Goal: Transaction & Acquisition: Purchase product/service

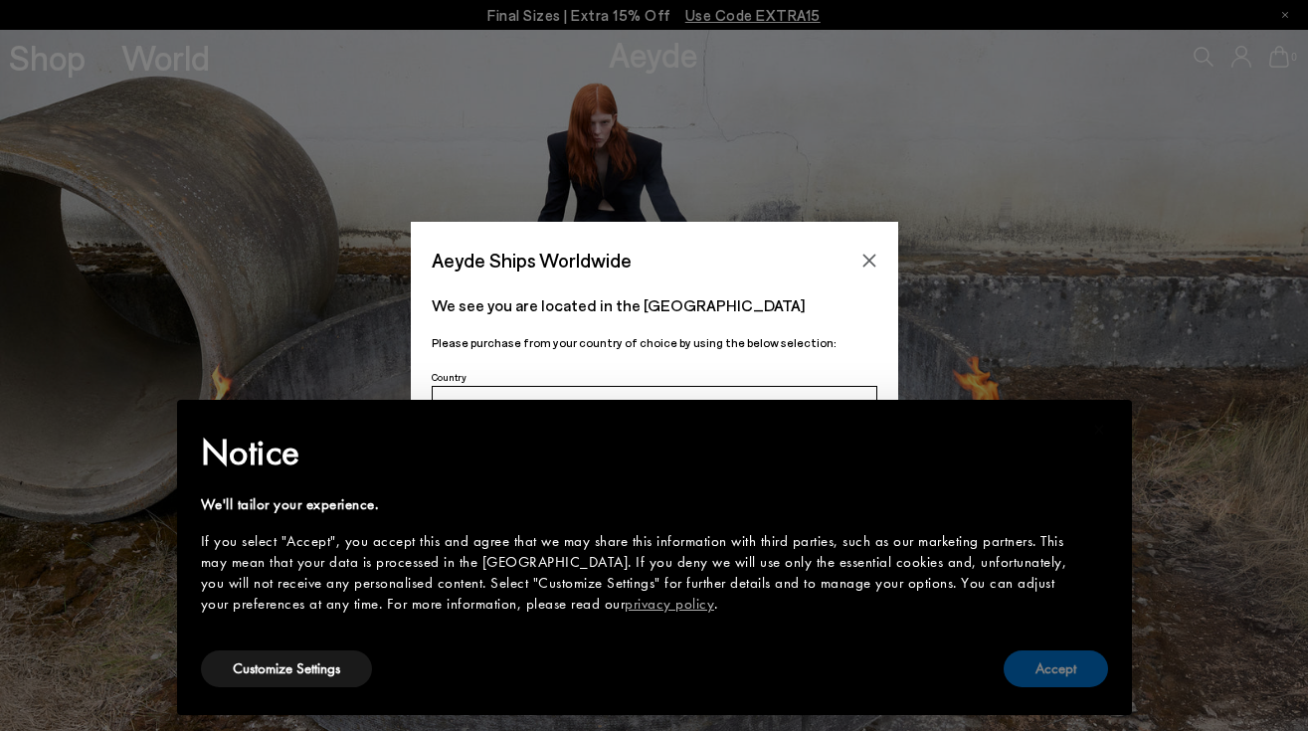
click at [1058, 675] on button "Accept" at bounding box center [1055, 668] width 104 height 37
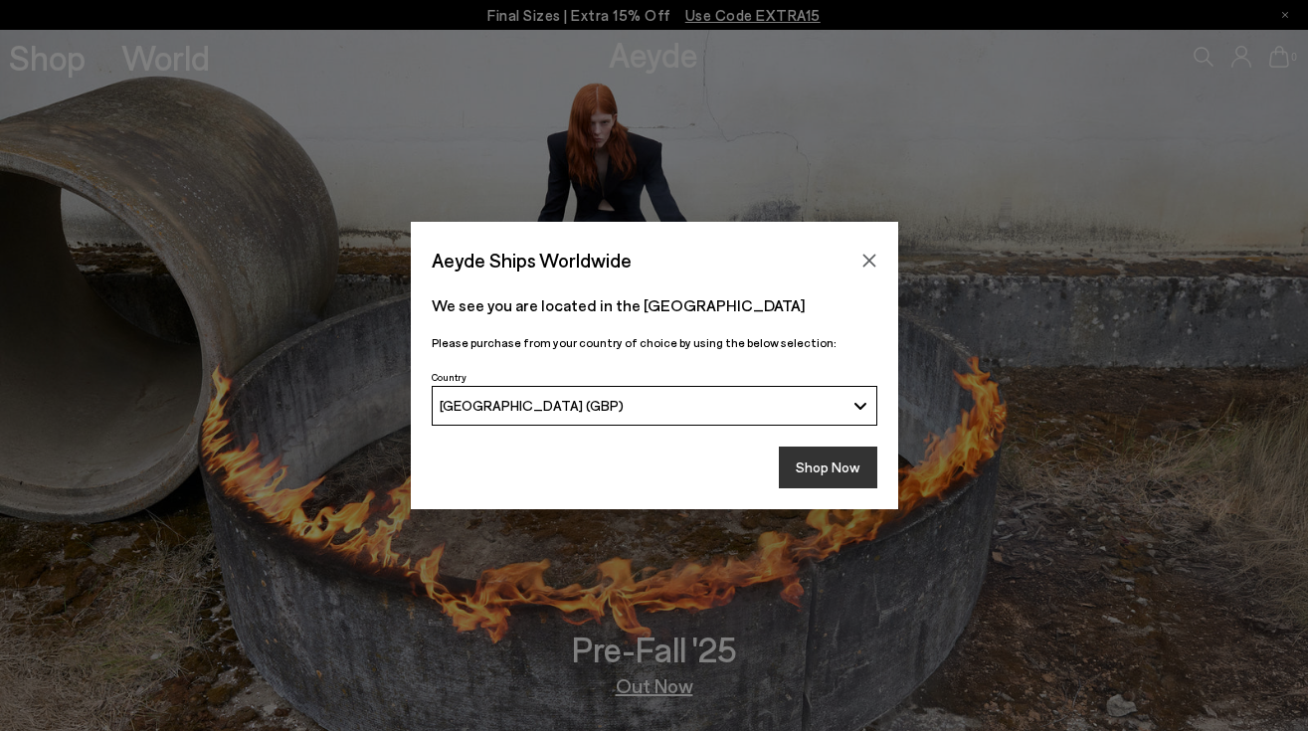
click at [829, 466] on button "Shop Now" at bounding box center [828, 468] width 98 height 42
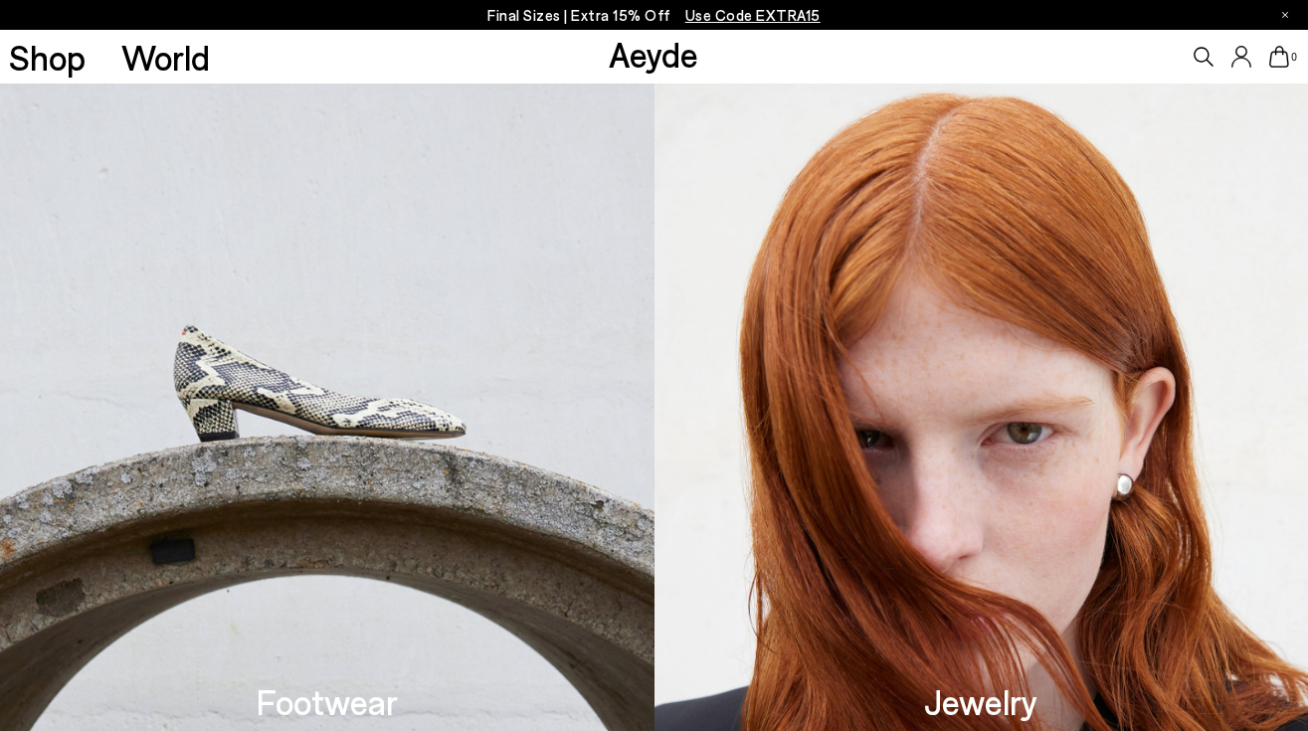
scroll to position [446, 0]
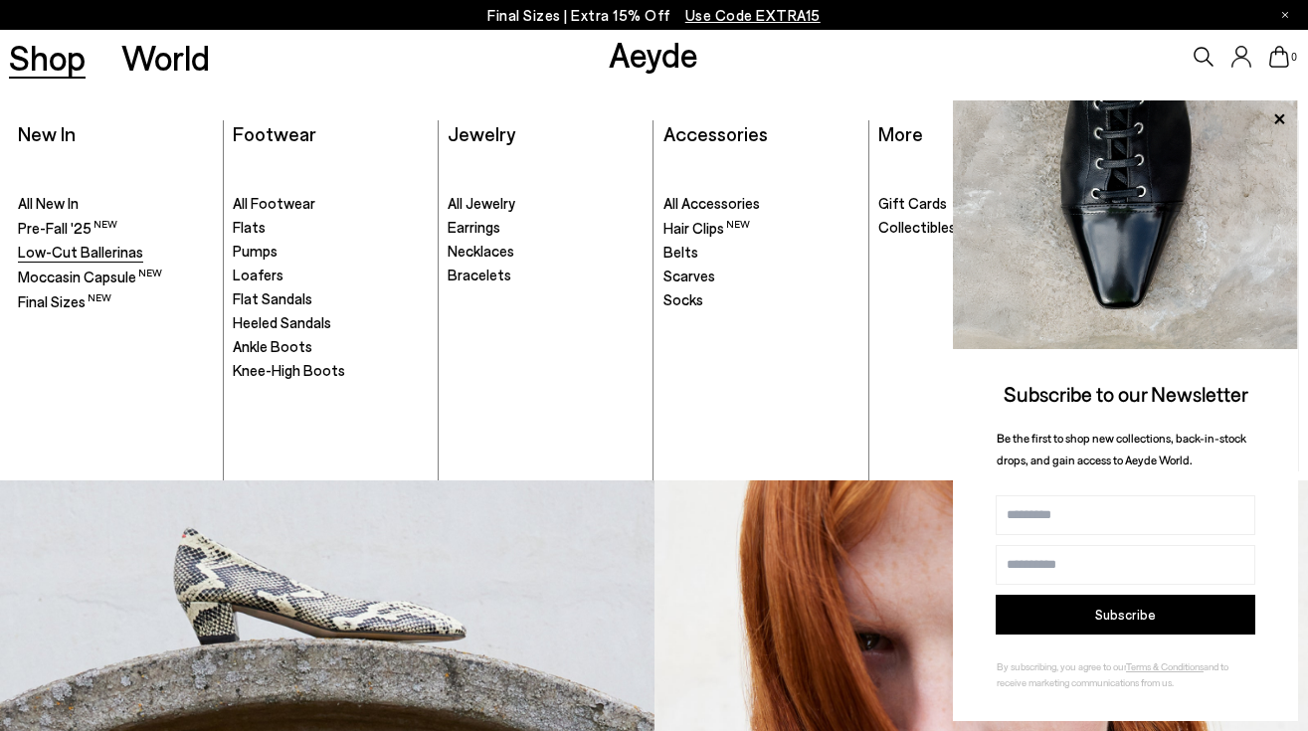
click at [125, 248] on span "Low-Cut Ballerinas" at bounding box center [80, 252] width 125 height 18
click at [125, 279] on span "Moccasin Capsule" at bounding box center [77, 277] width 118 height 18
click at [54, 299] on span "Final Sizes" at bounding box center [52, 301] width 68 height 18
click at [255, 227] on span "Flats" at bounding box center [249, 227] width 33 height 18
click at [262, 230] on span "Flats" at bounding box center [249, 227] width 33 height 18
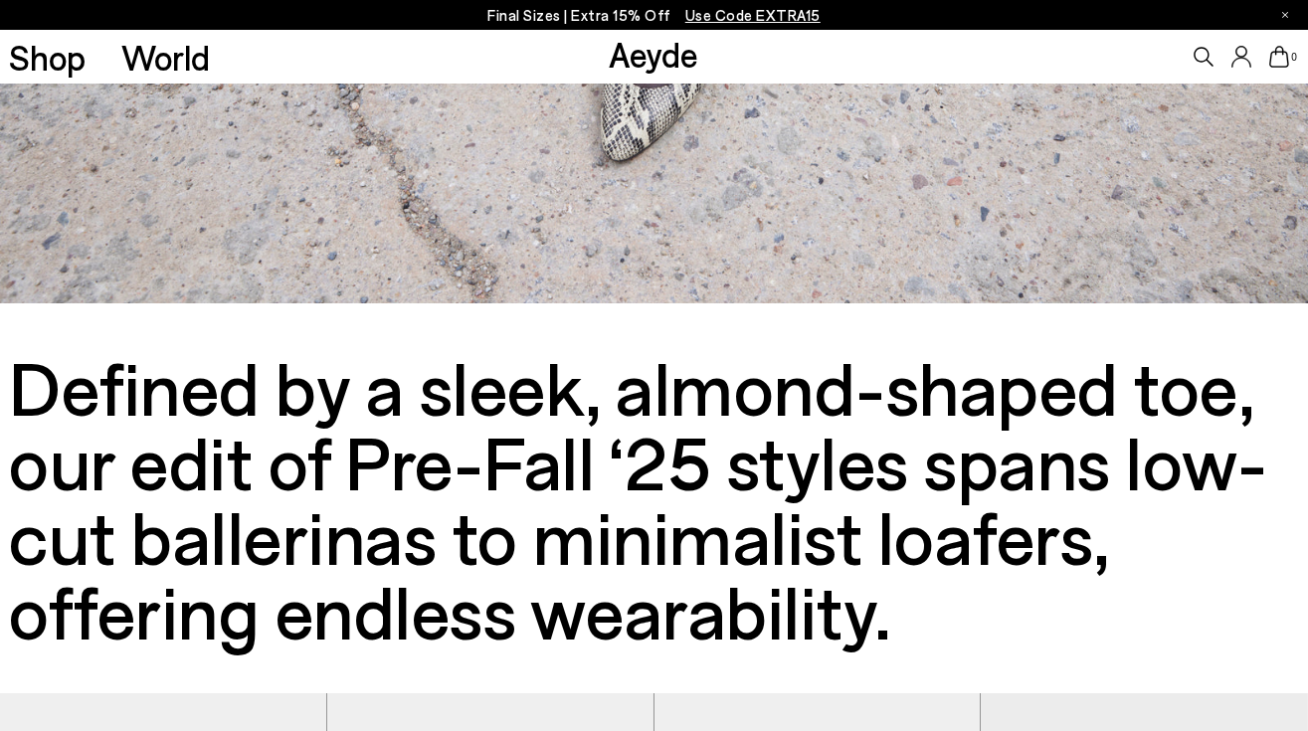
scroll to position [434, 0]
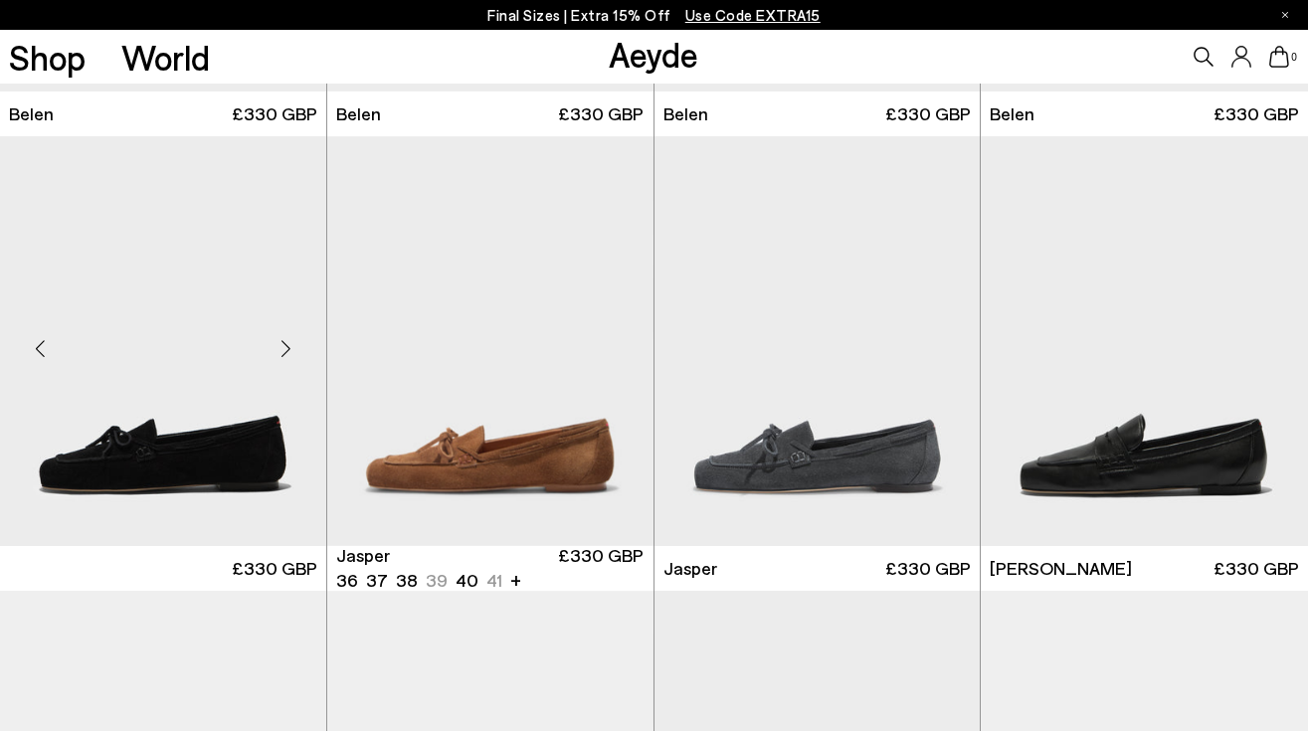
scroll to position [736, 0]
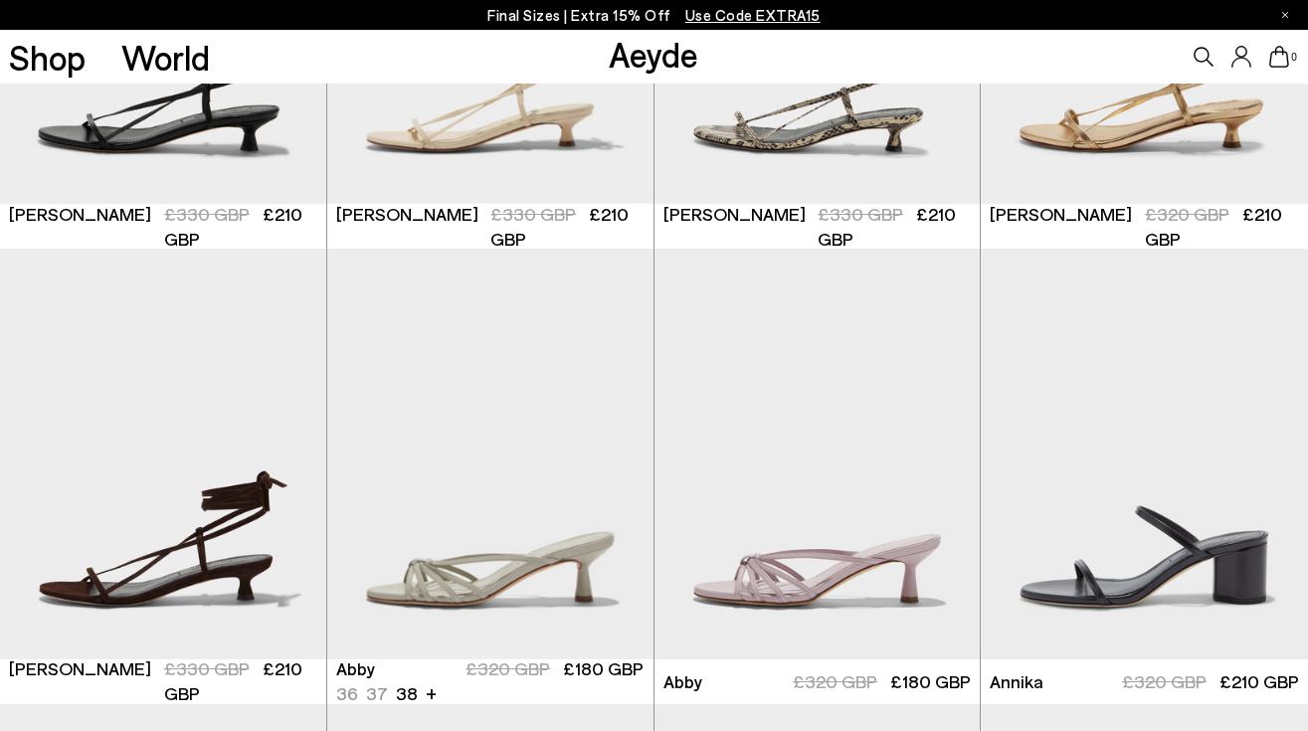
scroll to position [745, 0]
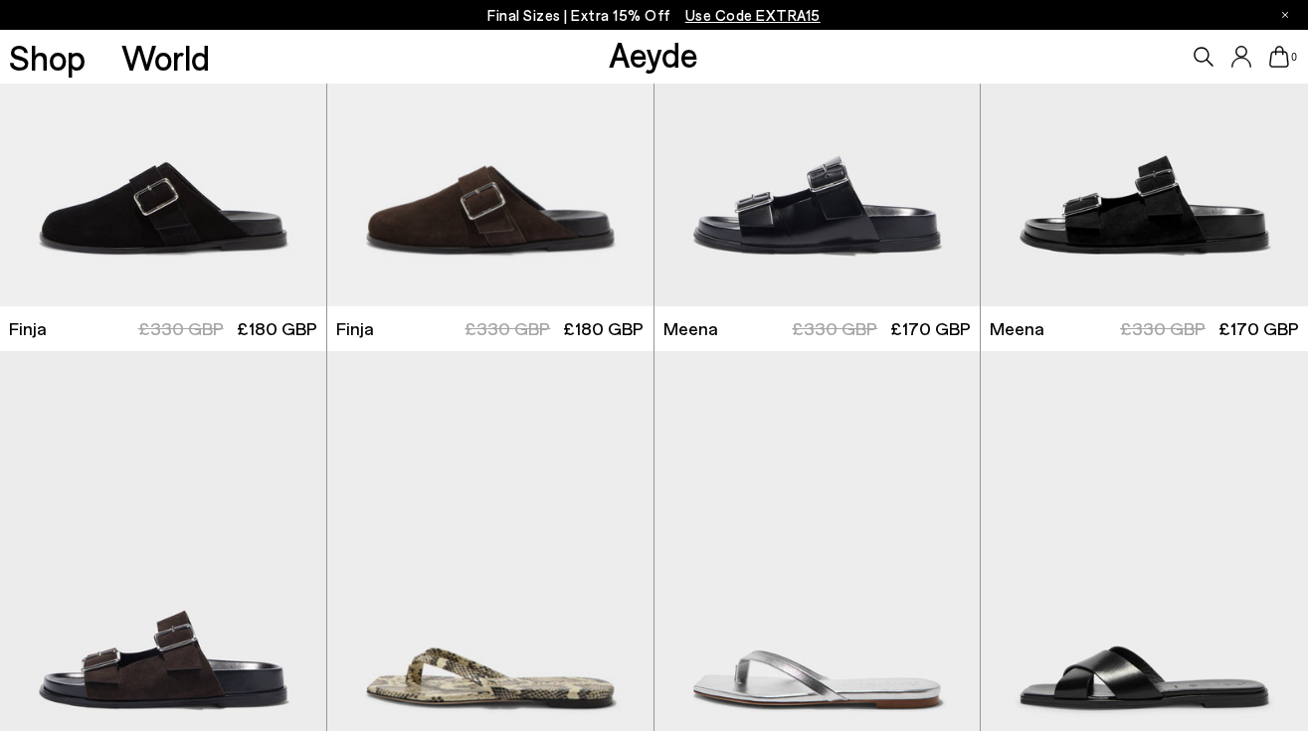
scroll to position [9275, 0]
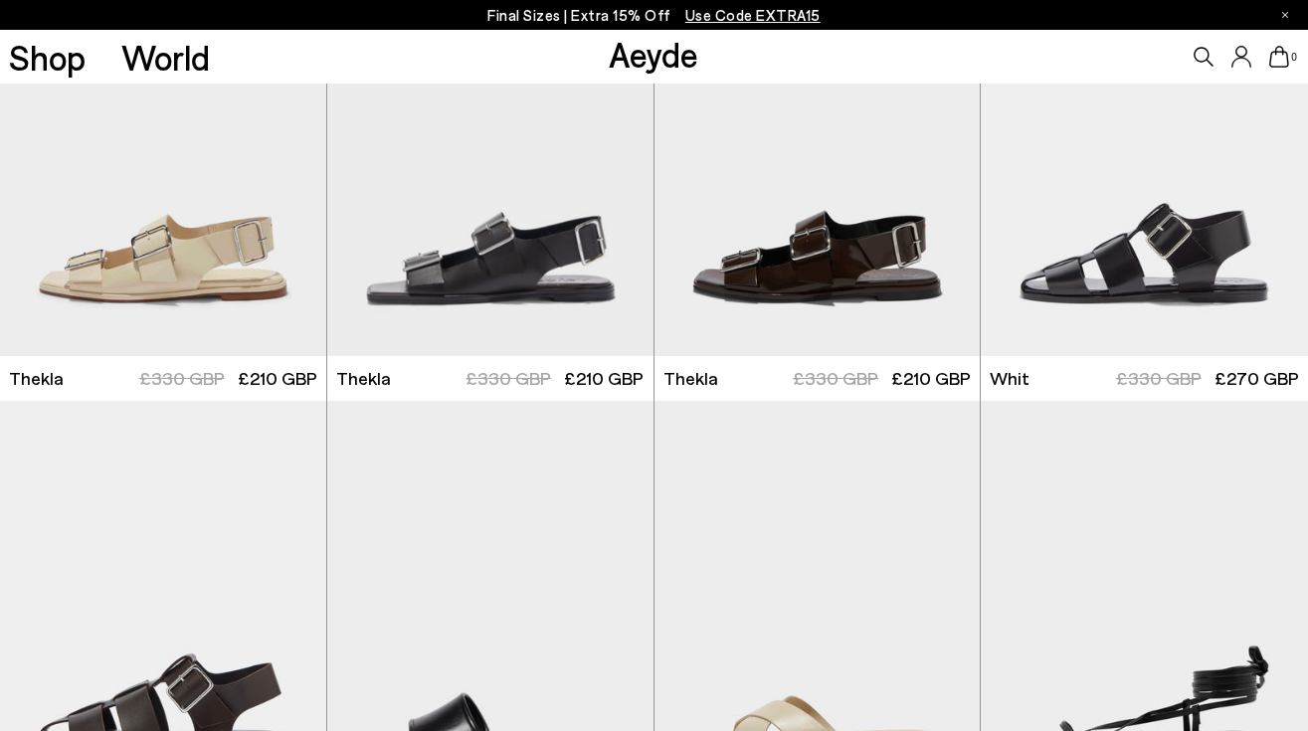
scroll to position [8739, 0]
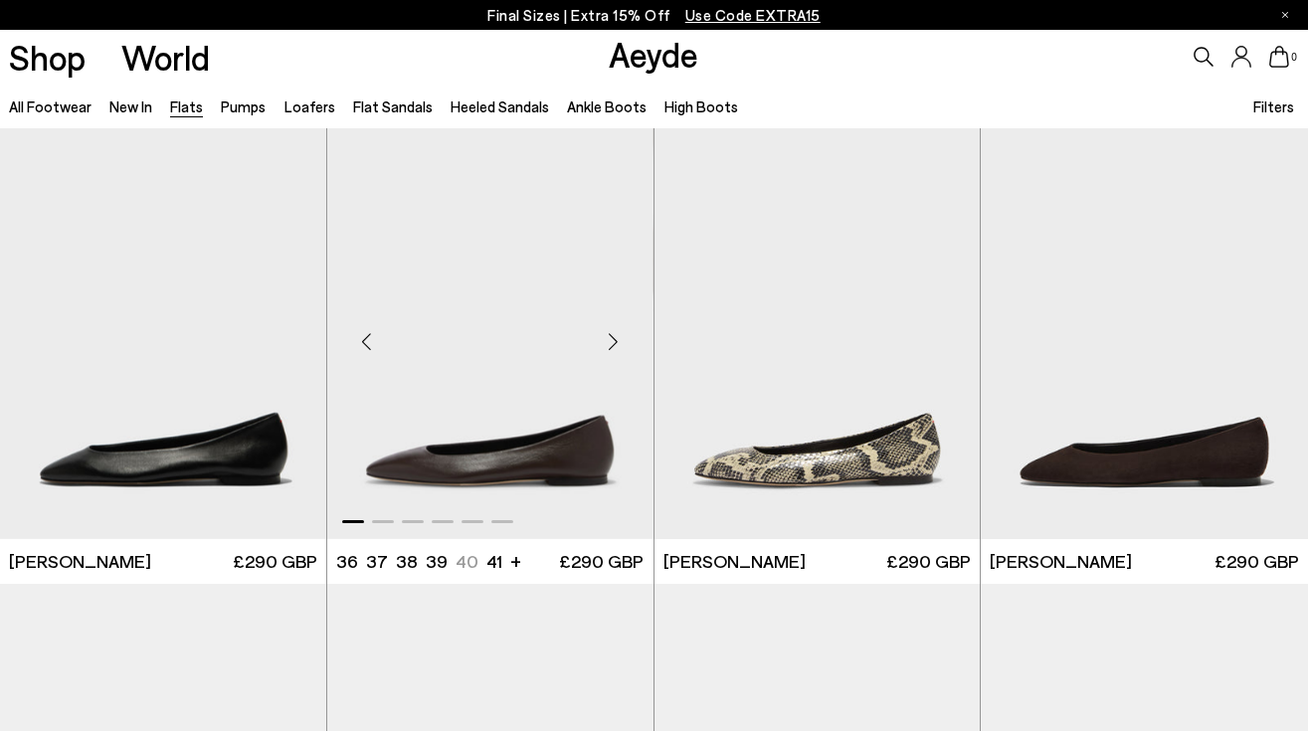
click at [518, 459] on img "1 / 6" at bounding box center [490, 333] width 326 height 410
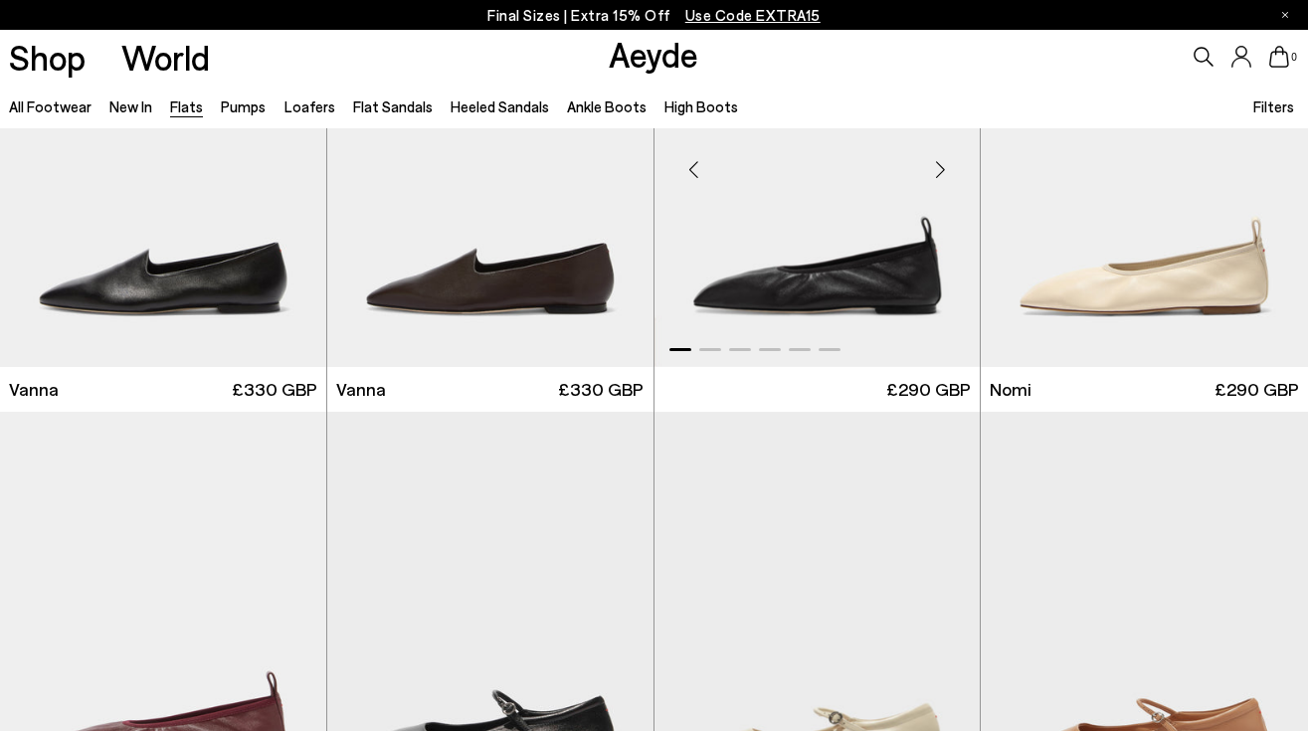
scroll to position [628, 0]
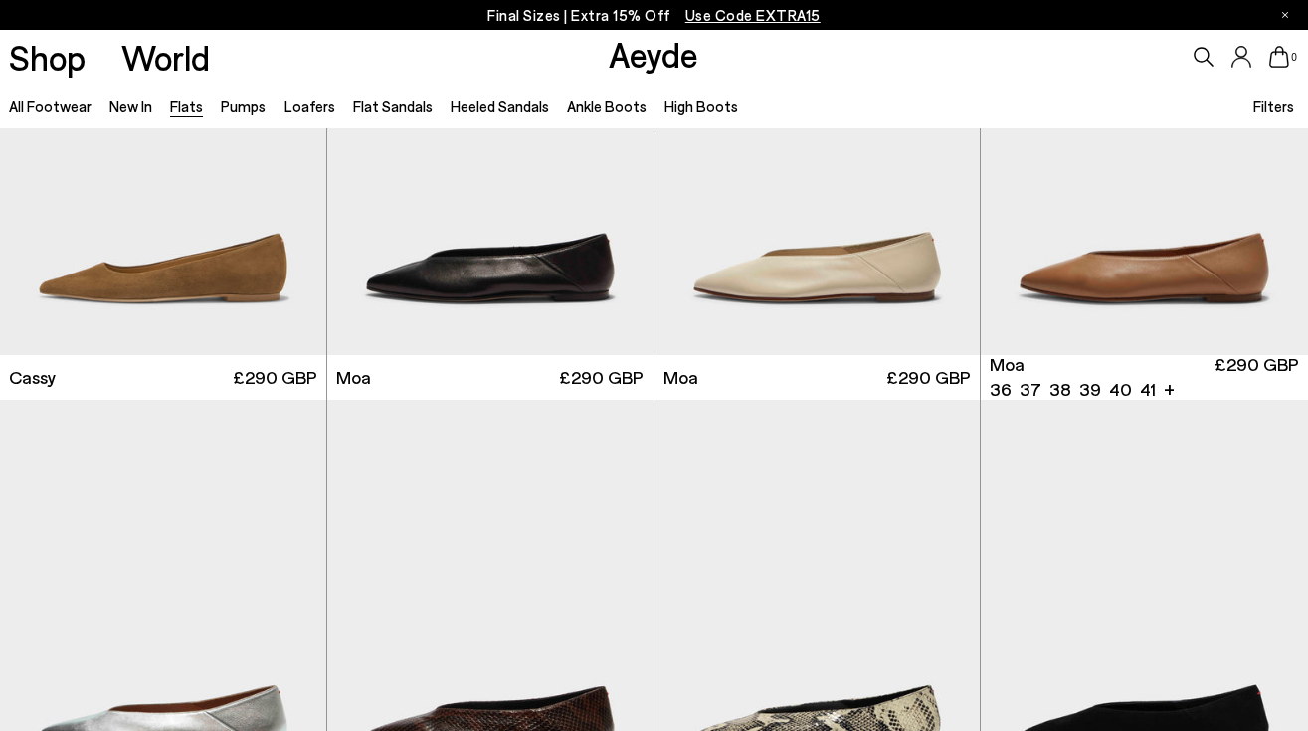
scroll to position [2470, 0]
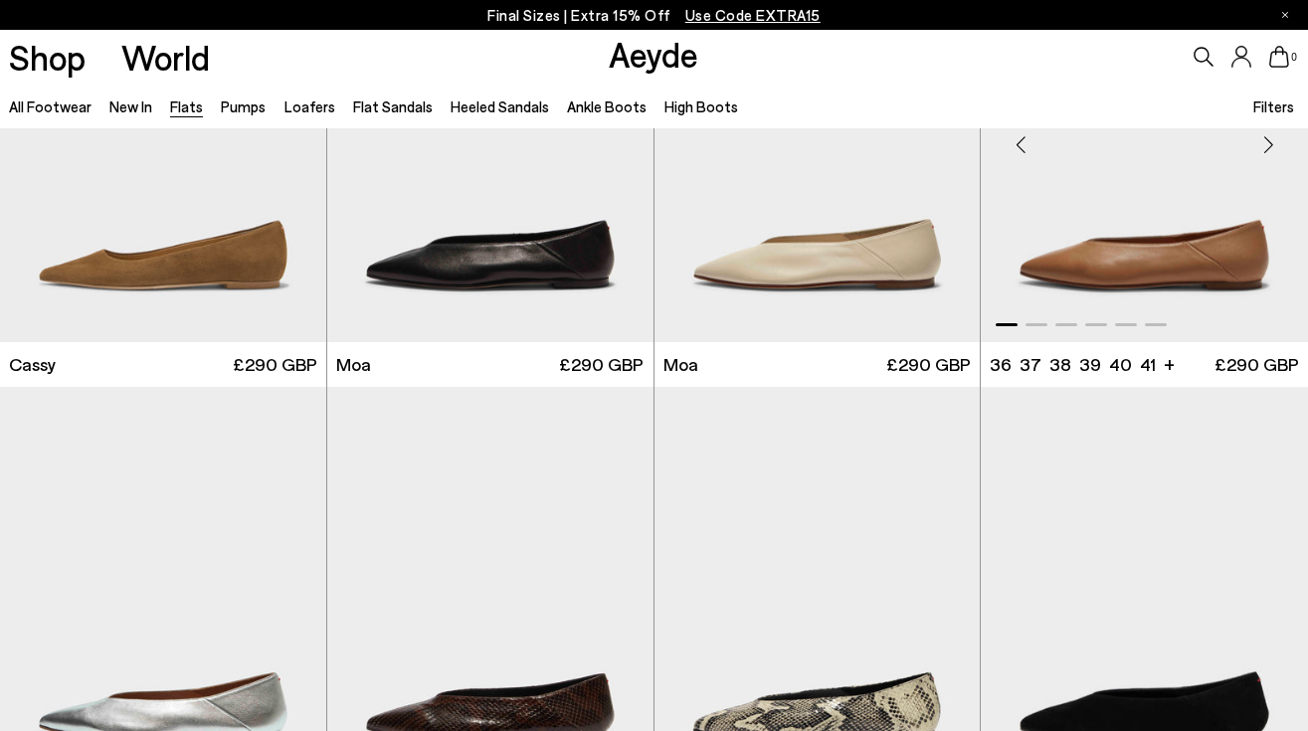
click at [1136, 258] on img "1 / 6" at bounding box center [1144, 136] width 327 height 410
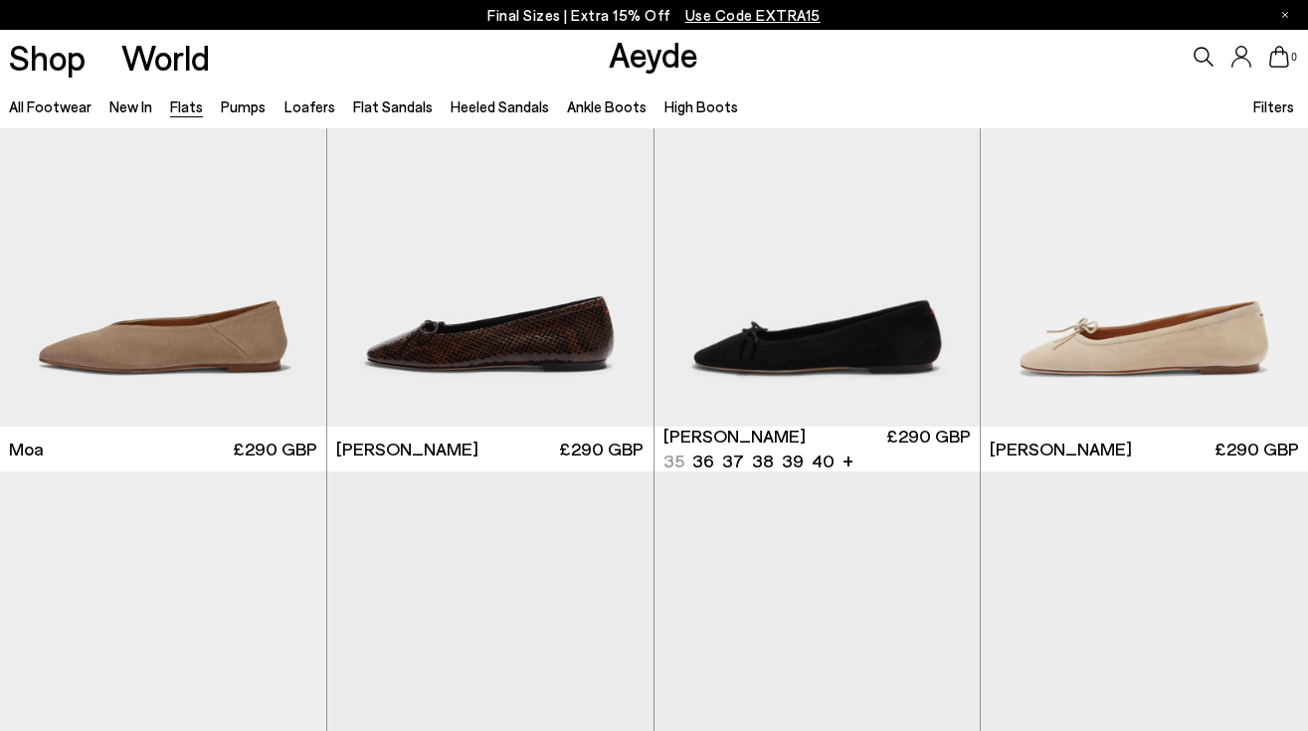
scroll to position [3296, 0]
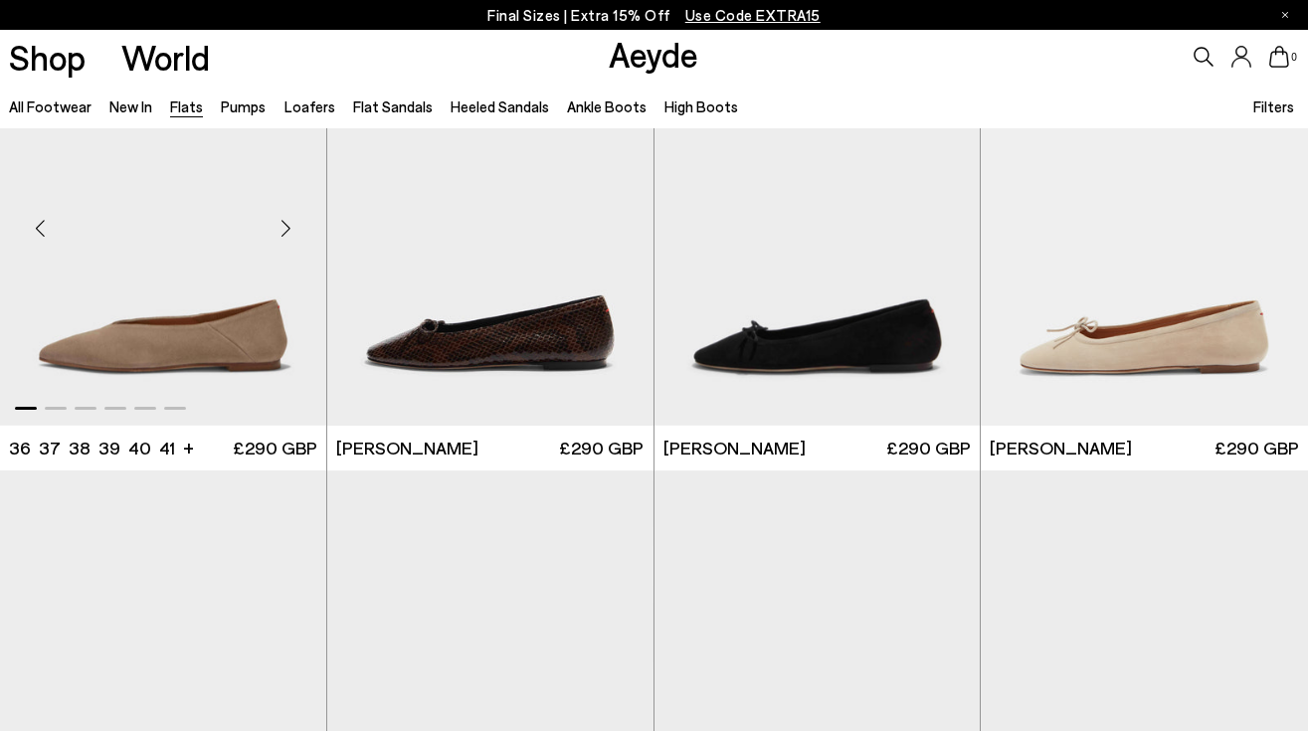
click at [221, 332] on img "1 / 6" at bounding box center [163, 221] width 326 height 410
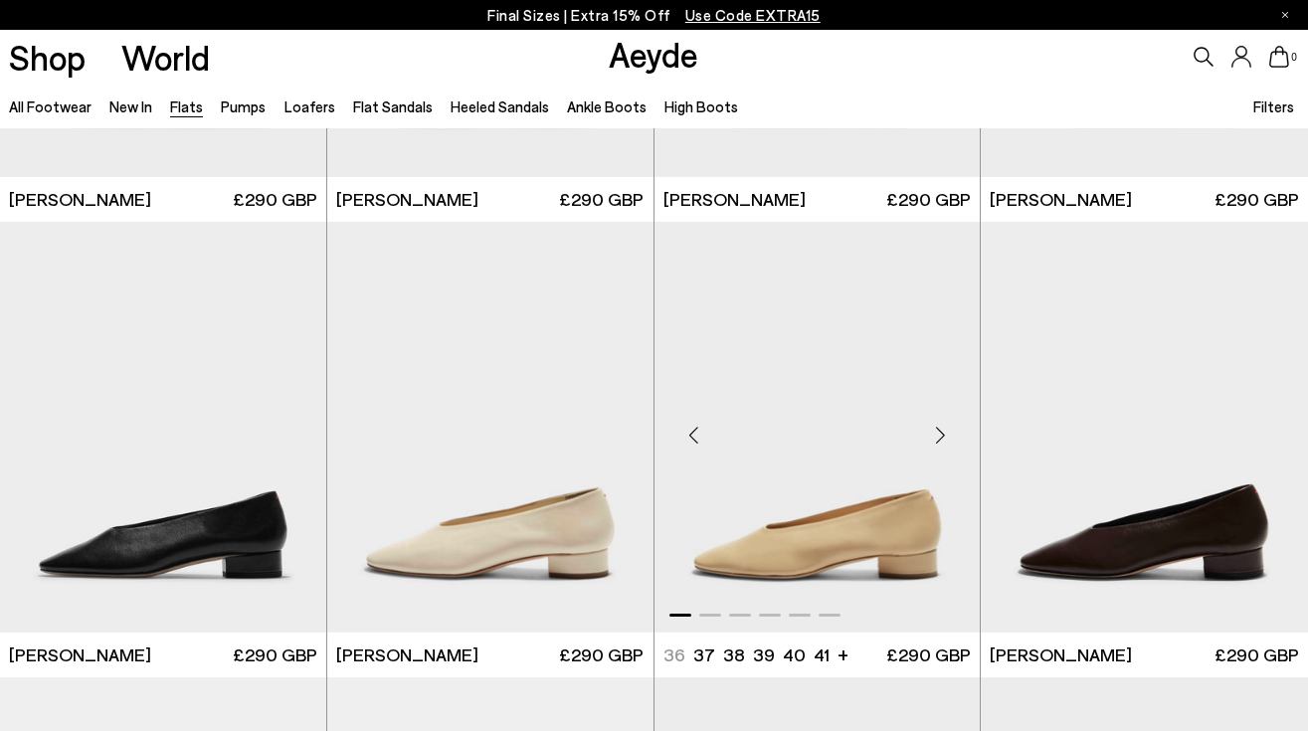
scroll to position [4454, 0]
click at [866, 539] on img "1 / 6" at bounding box center [817, 426] width 326 height 410
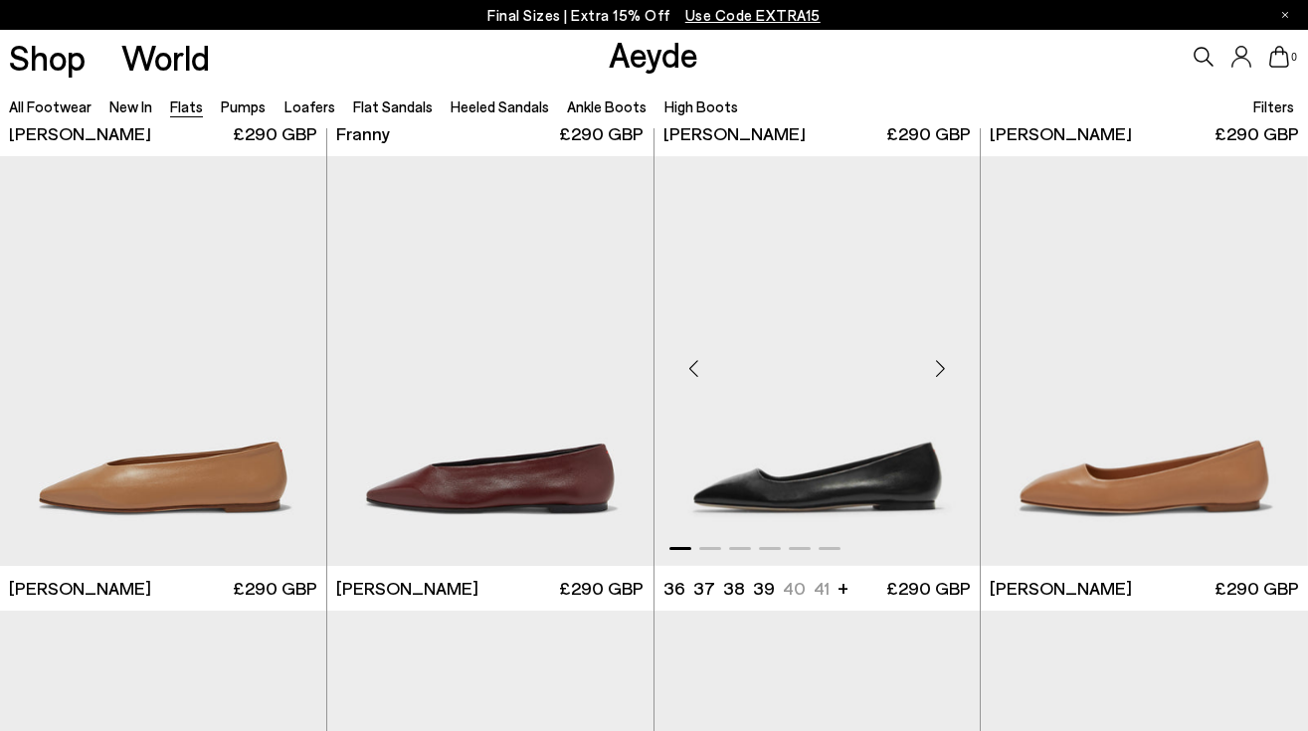
scroll to position [5433, 0]
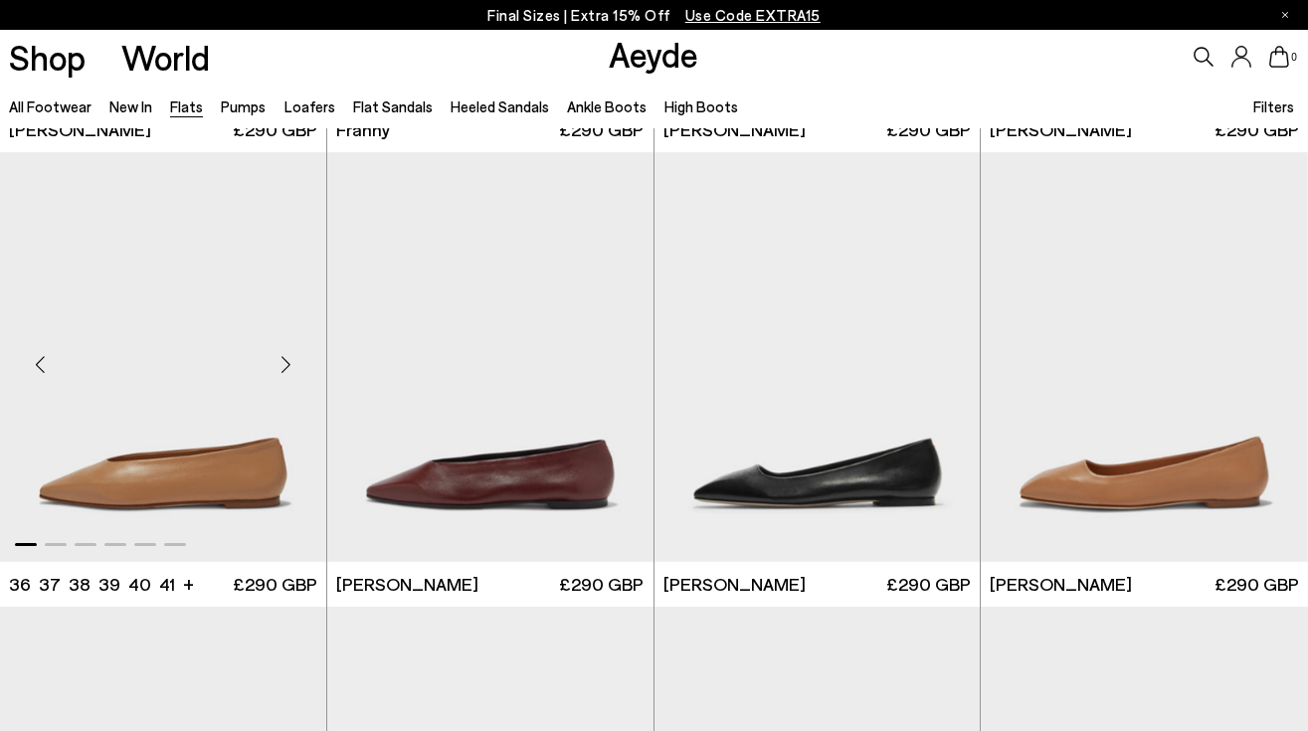
click at [254, 483] on img "1 / 6" at bounding box center [163, 357] width 326 height 410
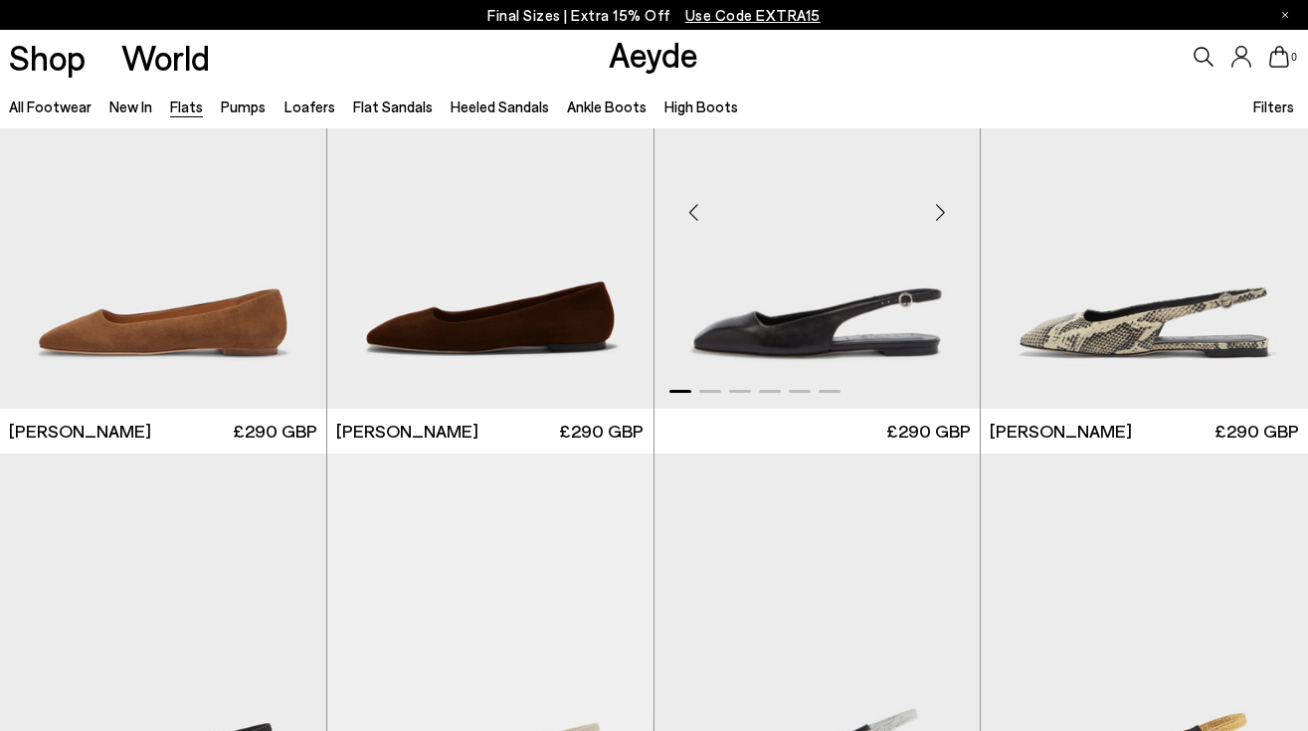
scroll to position [6043, 0]
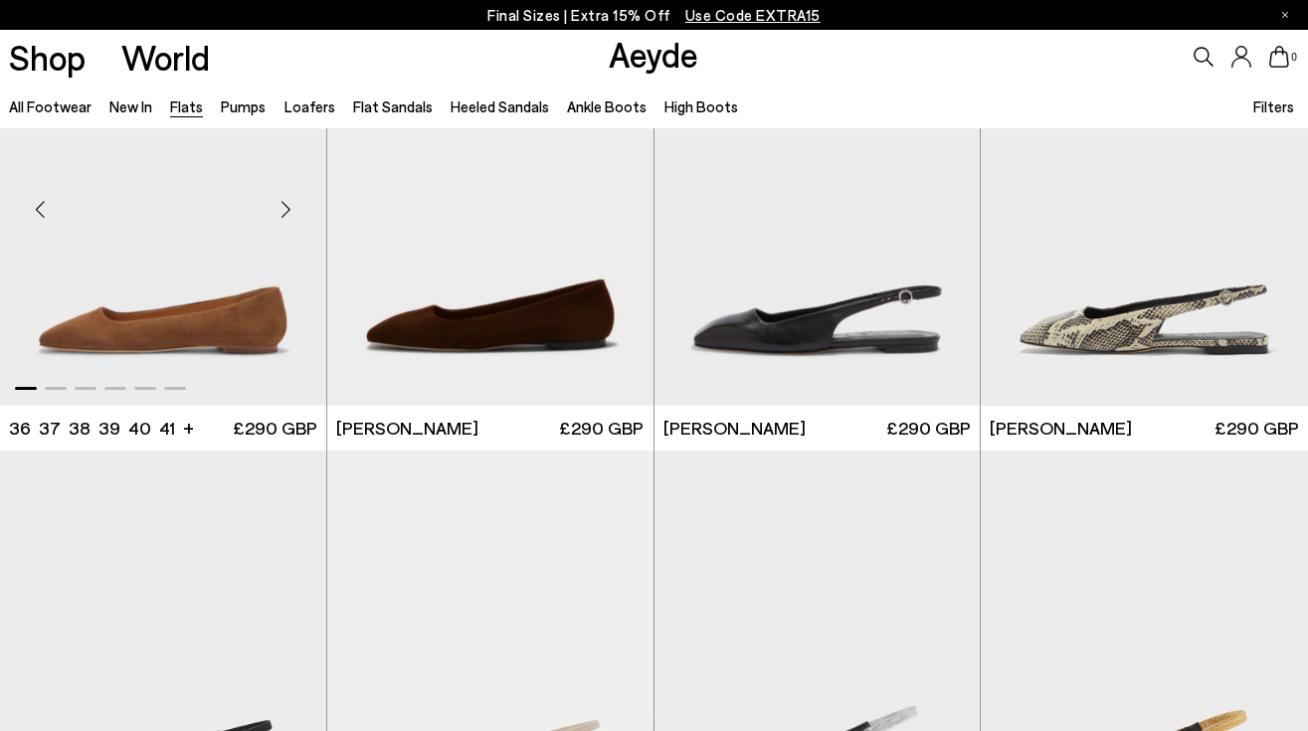
click at [237, 313] on img "1 / 6" at bounding box center [163, 201] width 326 height 410
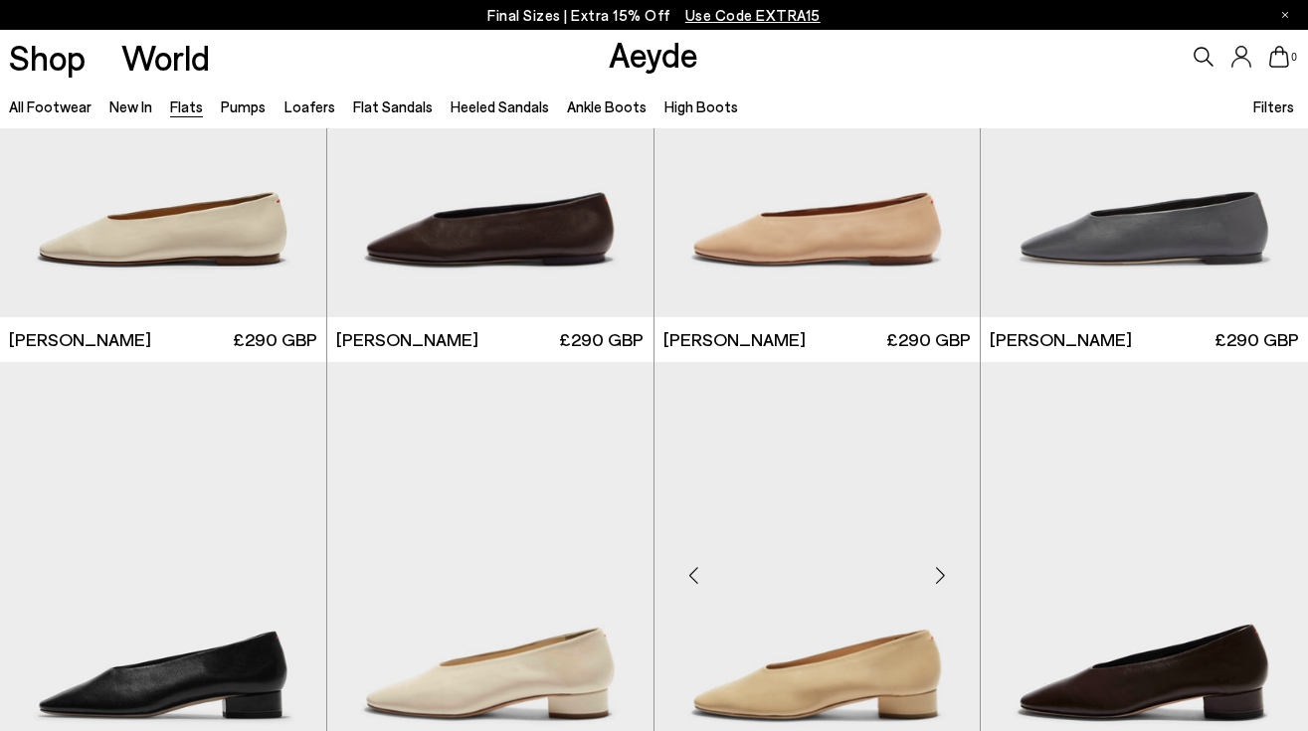
scroll to position [4308, 0]
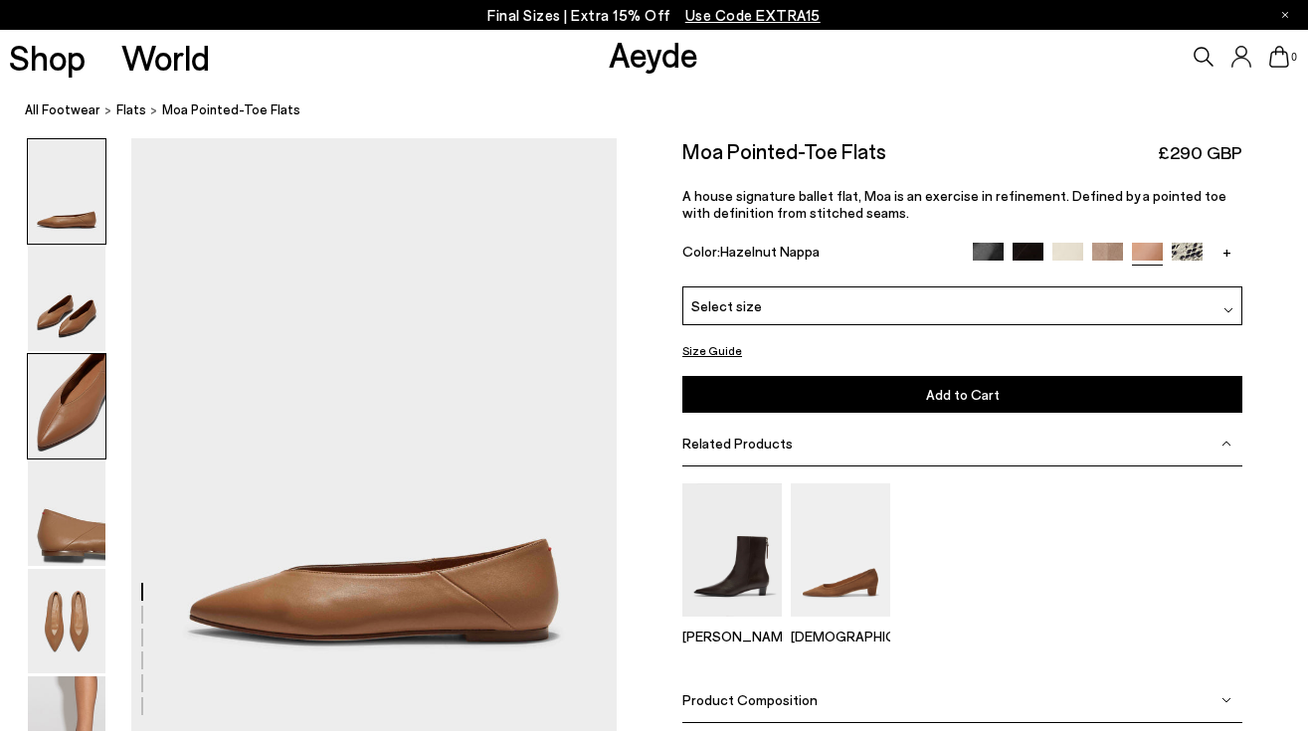
click at [79, 416] on img at bounding box center [67, 406] width 78 height 104
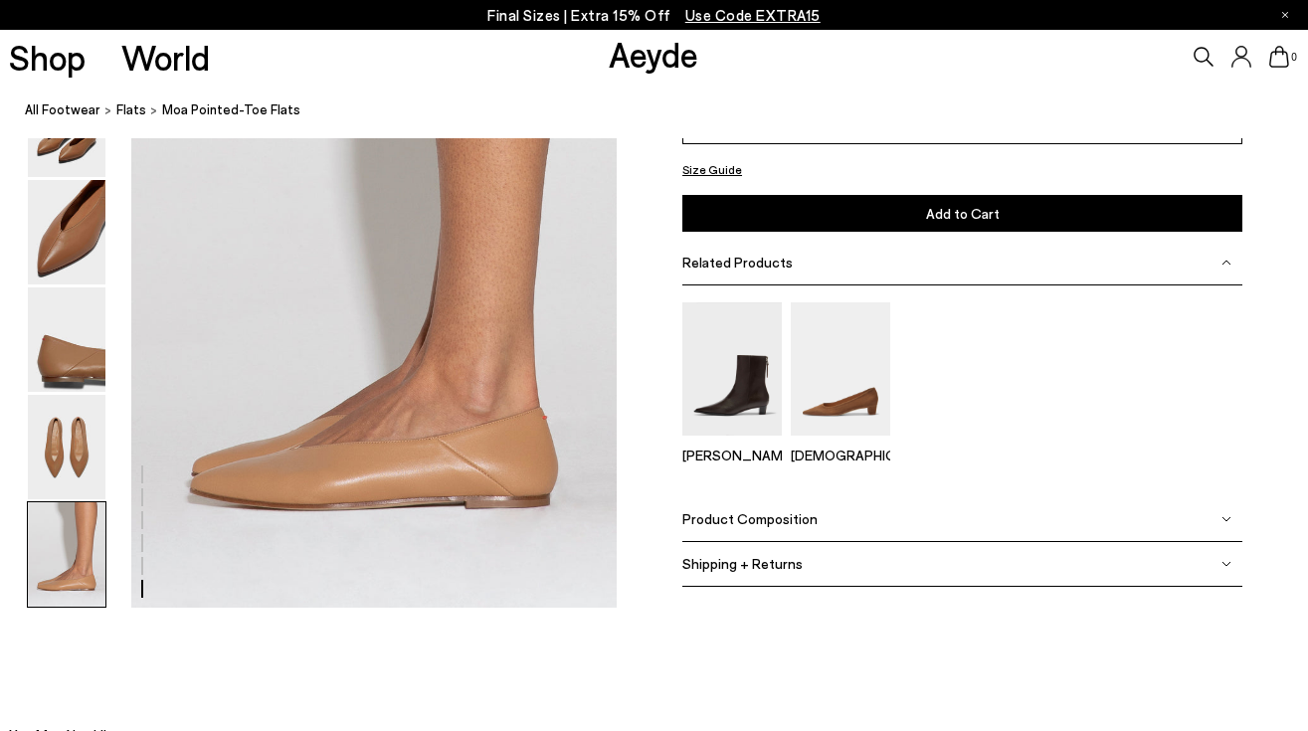
scroll to position [3381, 0]
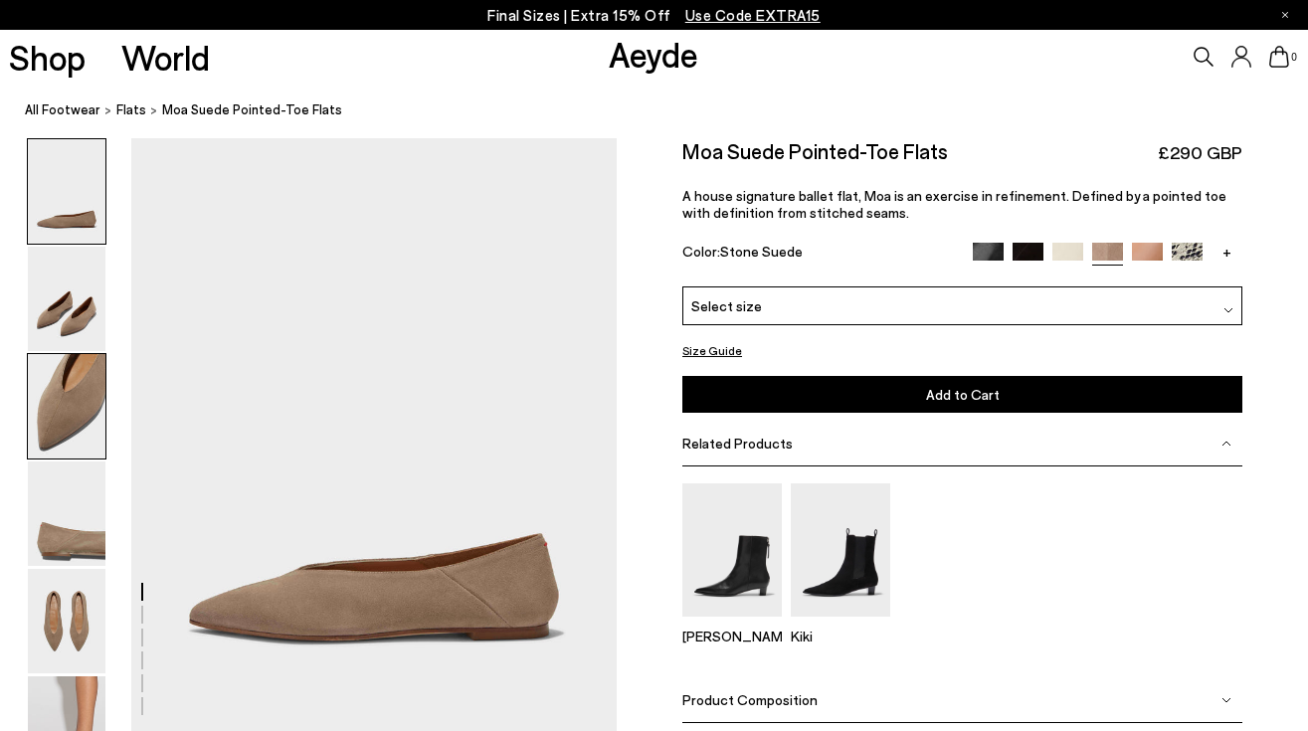
click at [79, 377] on img at bounding box center [67, 406] width 78 height 104
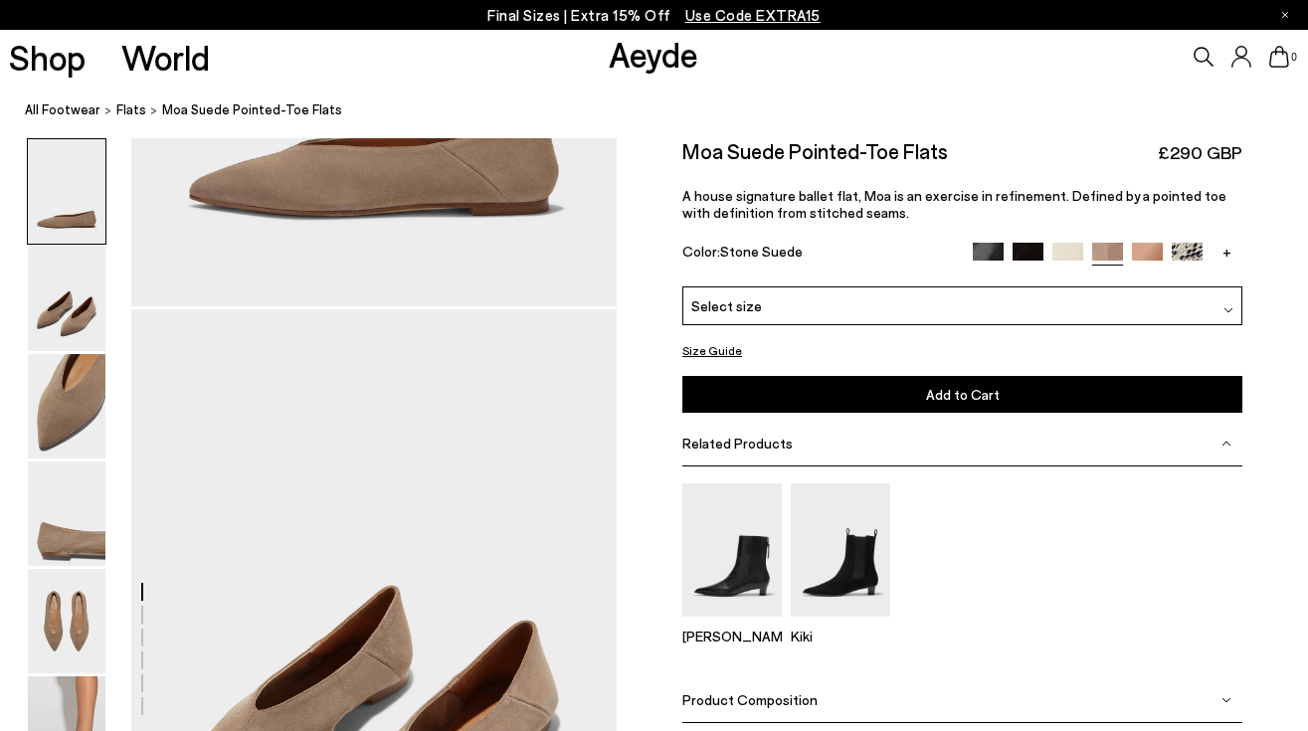
scroll to position [422, 0]
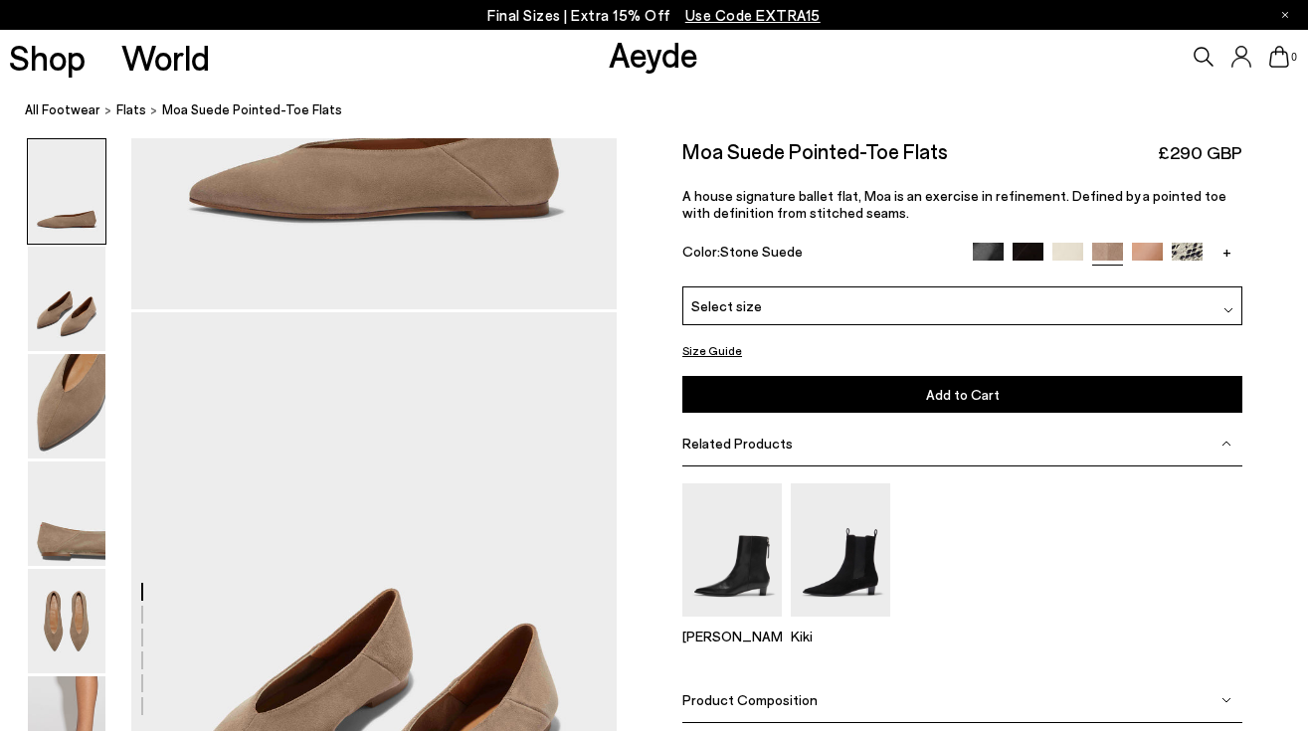
click at [1224, 305] on img at bounding box center [1228, 310] width 10 height 10
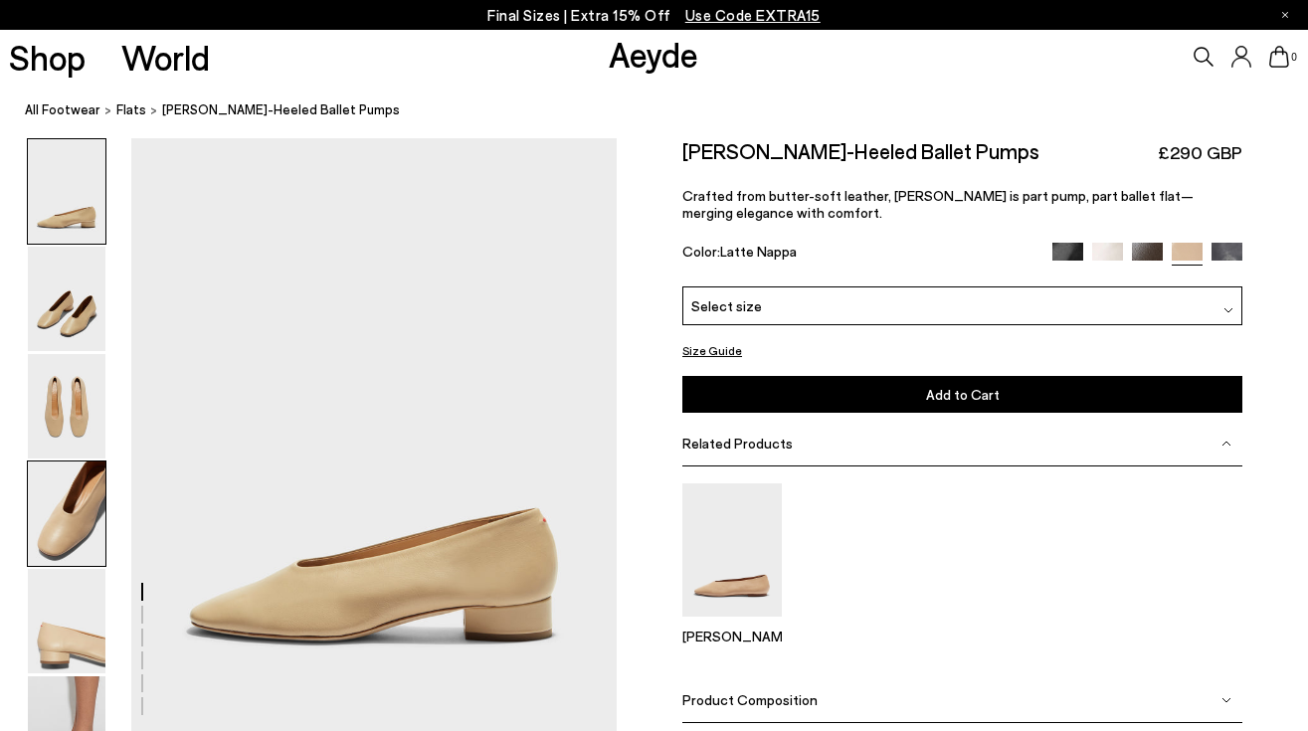
click at [93, 507] on img at bounding box center [67, 513] width 78 height 104
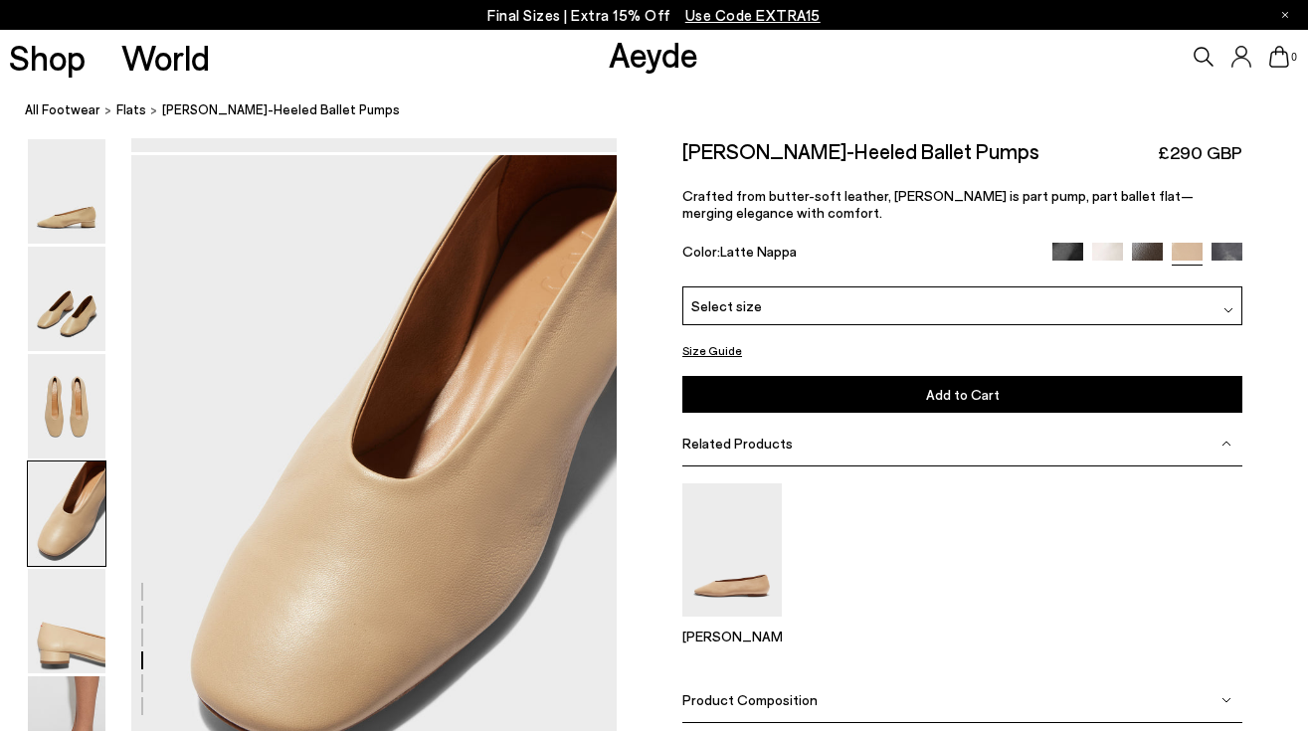
scroll to position [1898, 0]
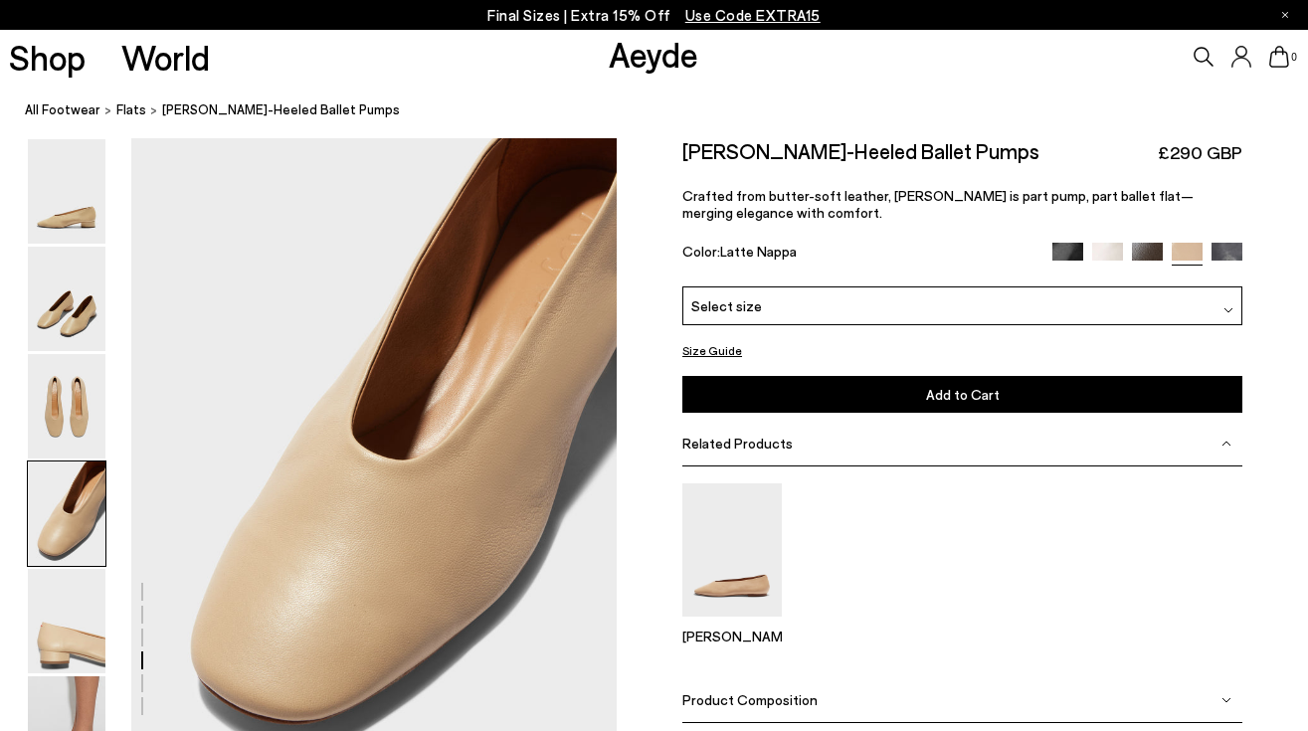
click at [1228, 305] on img at bounding box center [1228, 310] width 10 height 10
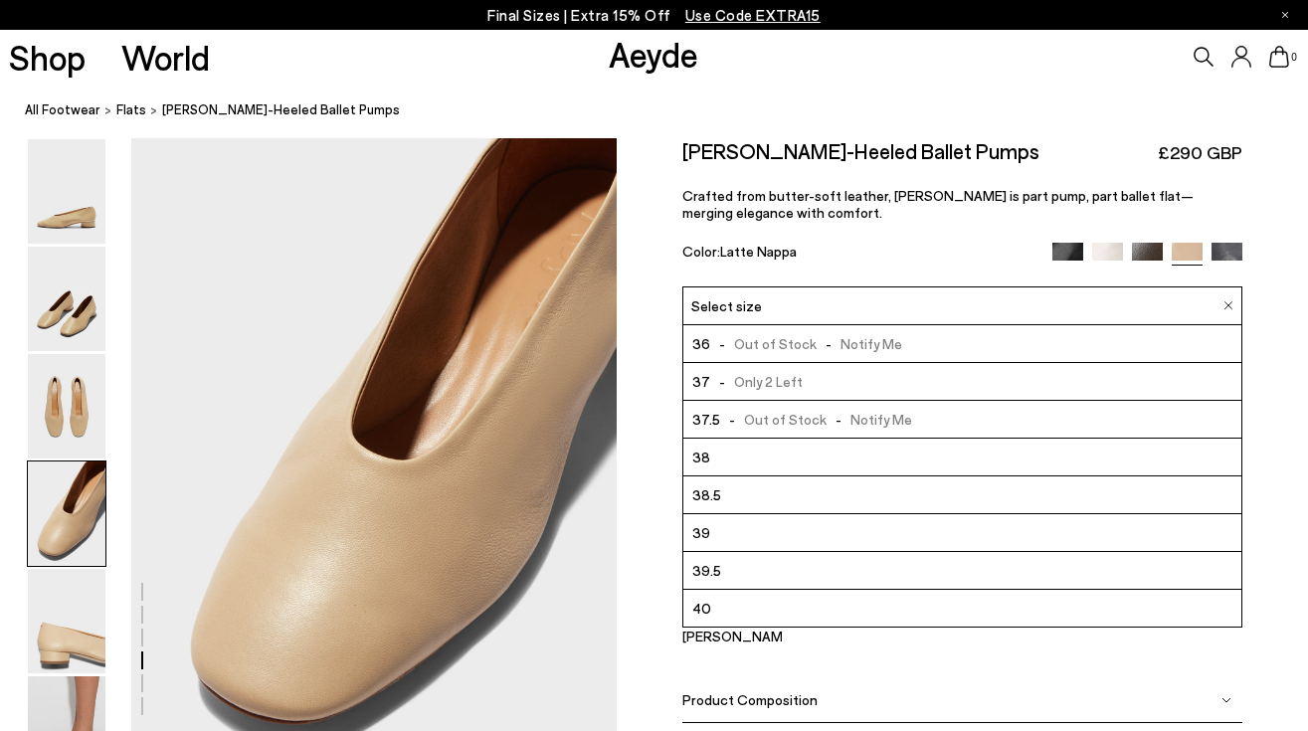
click at [1226, 306] on img at bounding box center [1228, 305] width 10 height 9
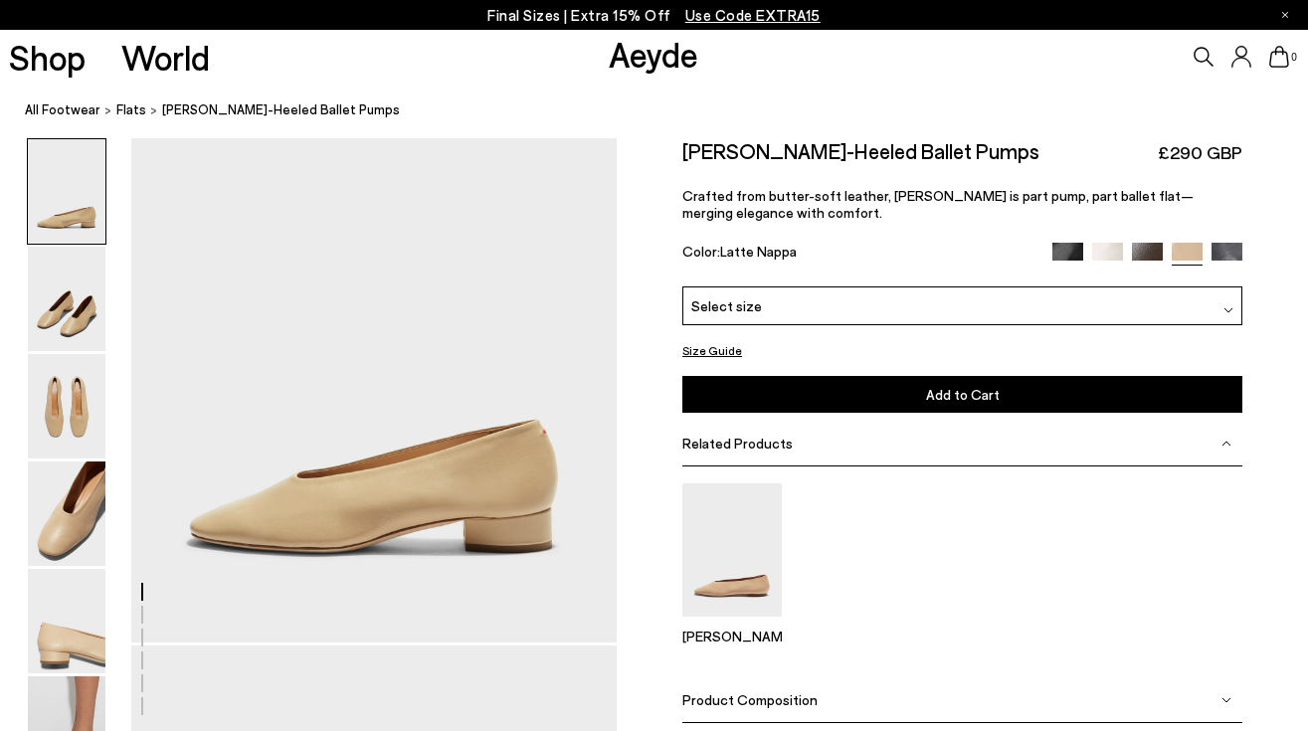
scroll to position [87, 0]
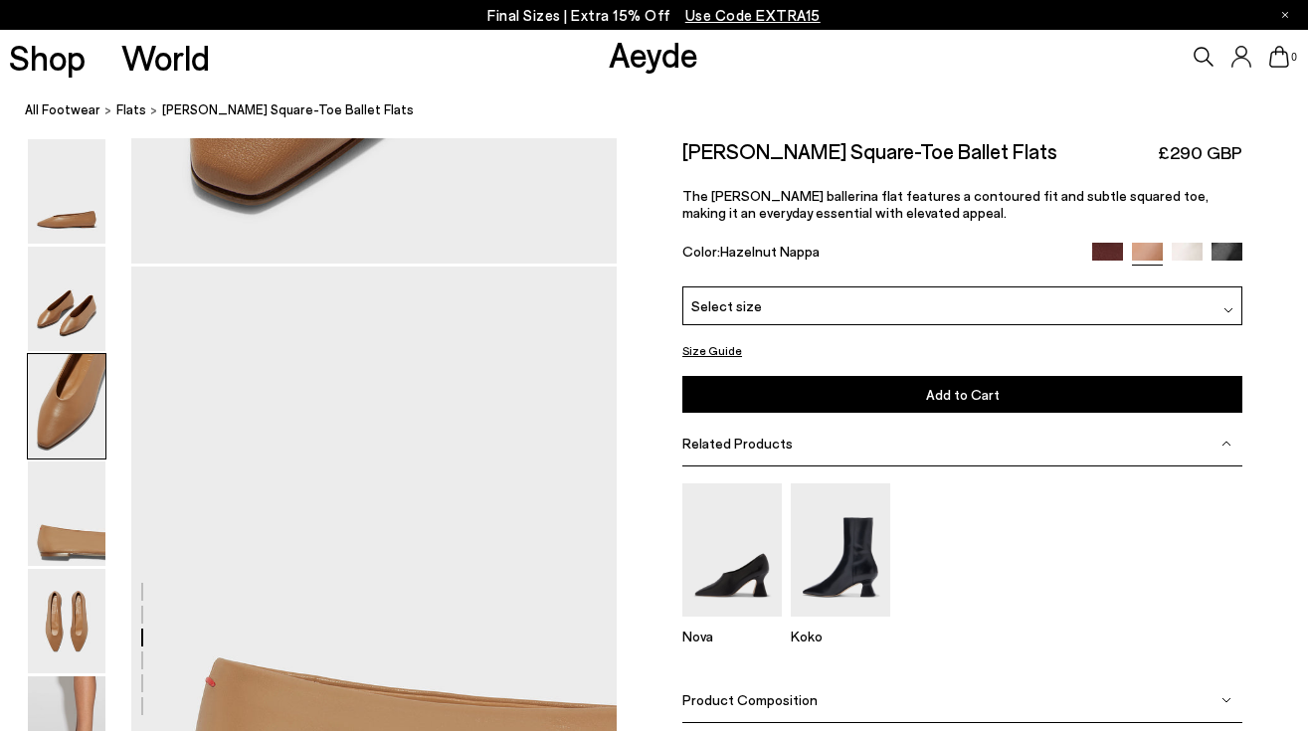
scroll to position [1772, 0]
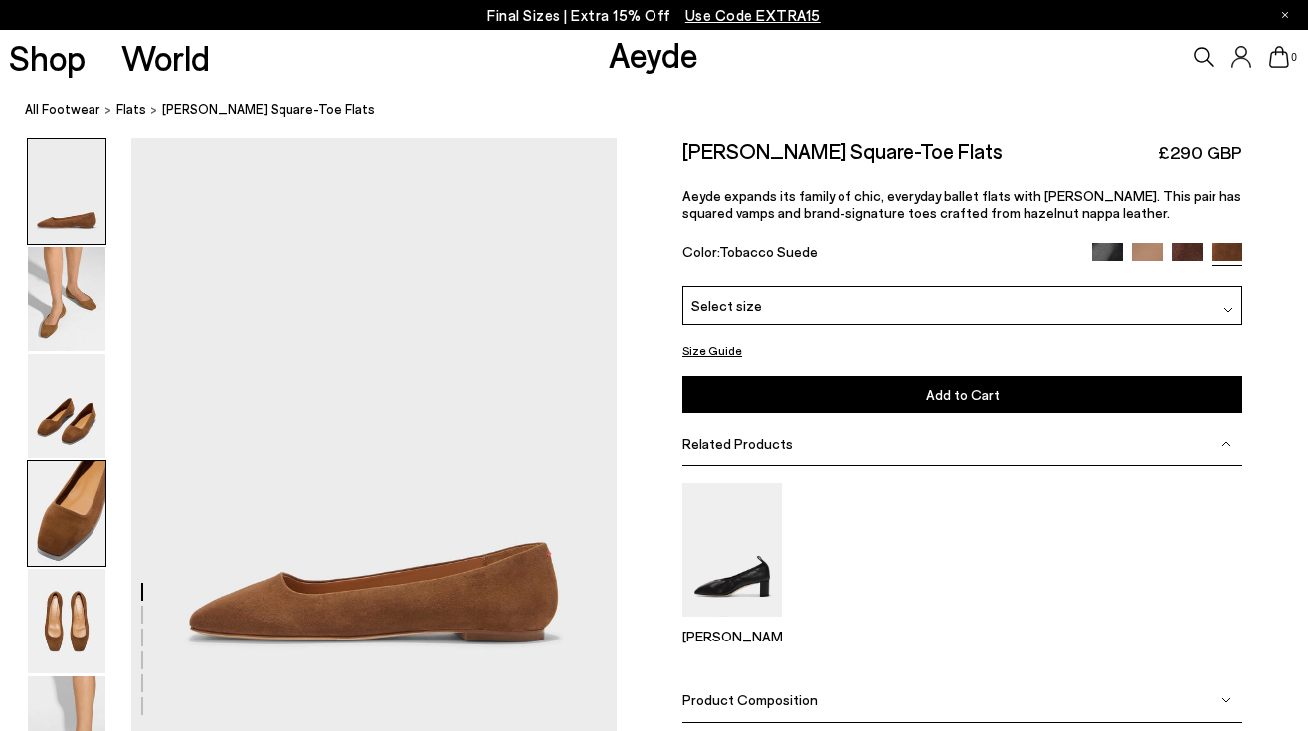
click at [79, 520] on img at bounding box center [67, 513] width 78 height 104
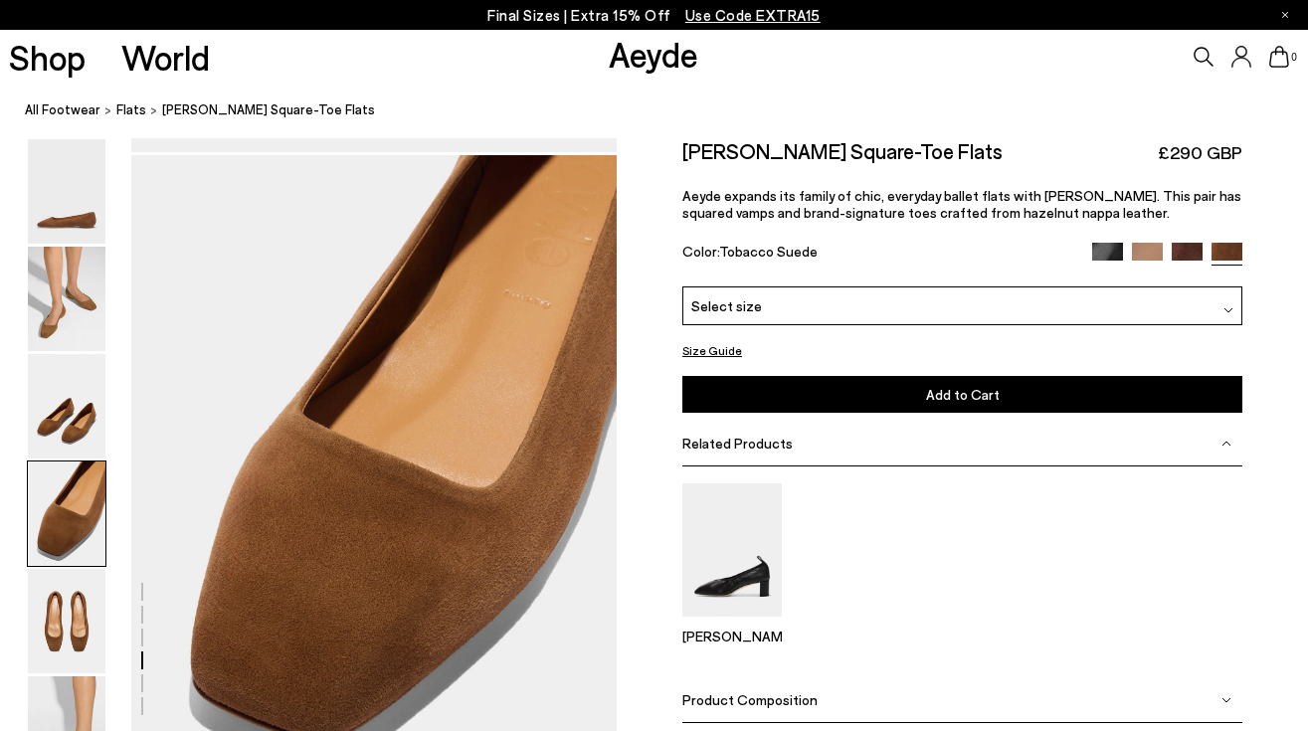
scroll to position [1898, 0]
